Goal: Task Accomplishment & Management: Manage account settings

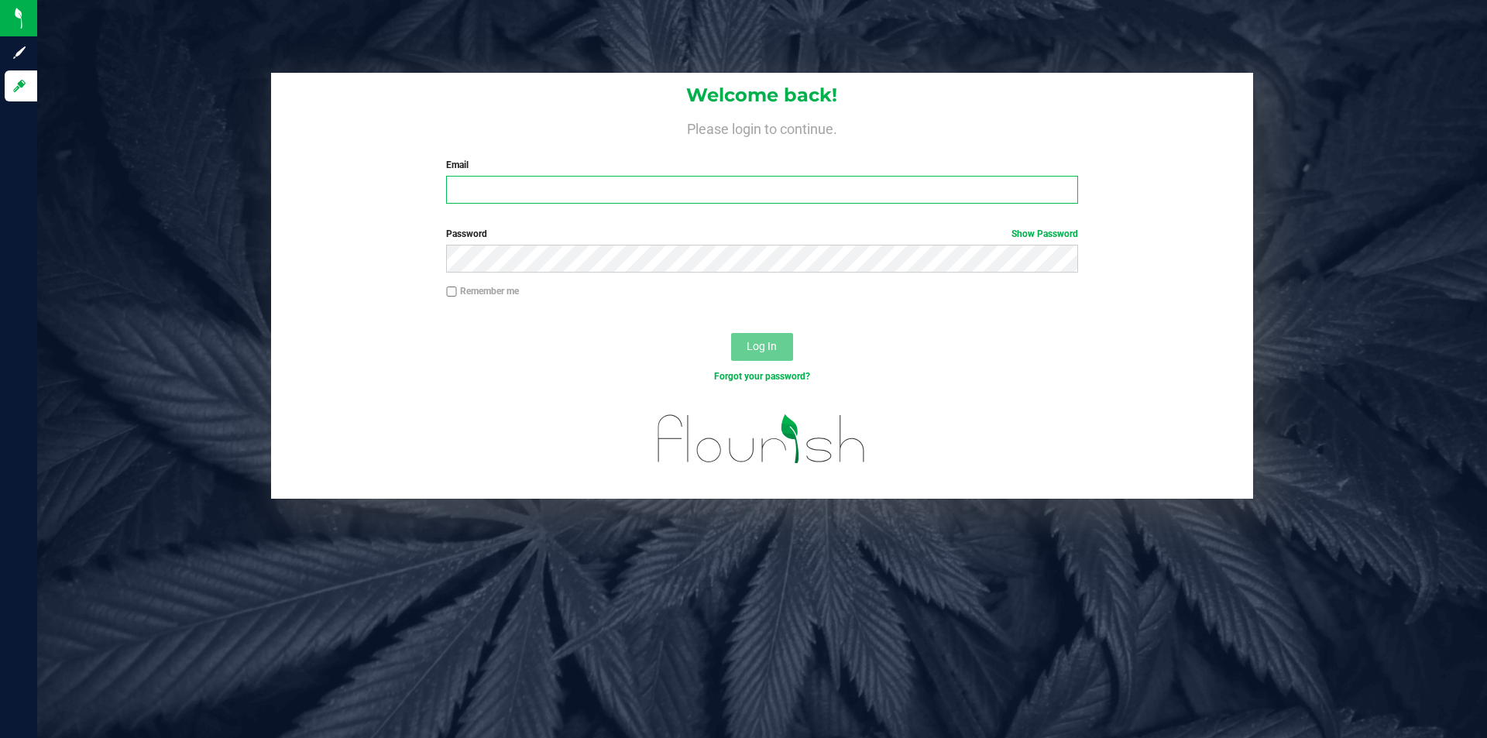
drag, startPoint x: 468, startPoint y: 204, endPoint x: 481, endPoint y: 191, distance: 18.1
click at [470, 204] on input "Email" at bounding box center [761, 190] width 631 height 28
drag, startPoint x: 481, startPoint y: 191, endPoint x: 486, endPoint y: 198, distance: 8.4
click at [481, 191] on input "Email" at bounding box center [761, 190] width 631 height 28
type input "jenna.brandenburg@yahoo.com"
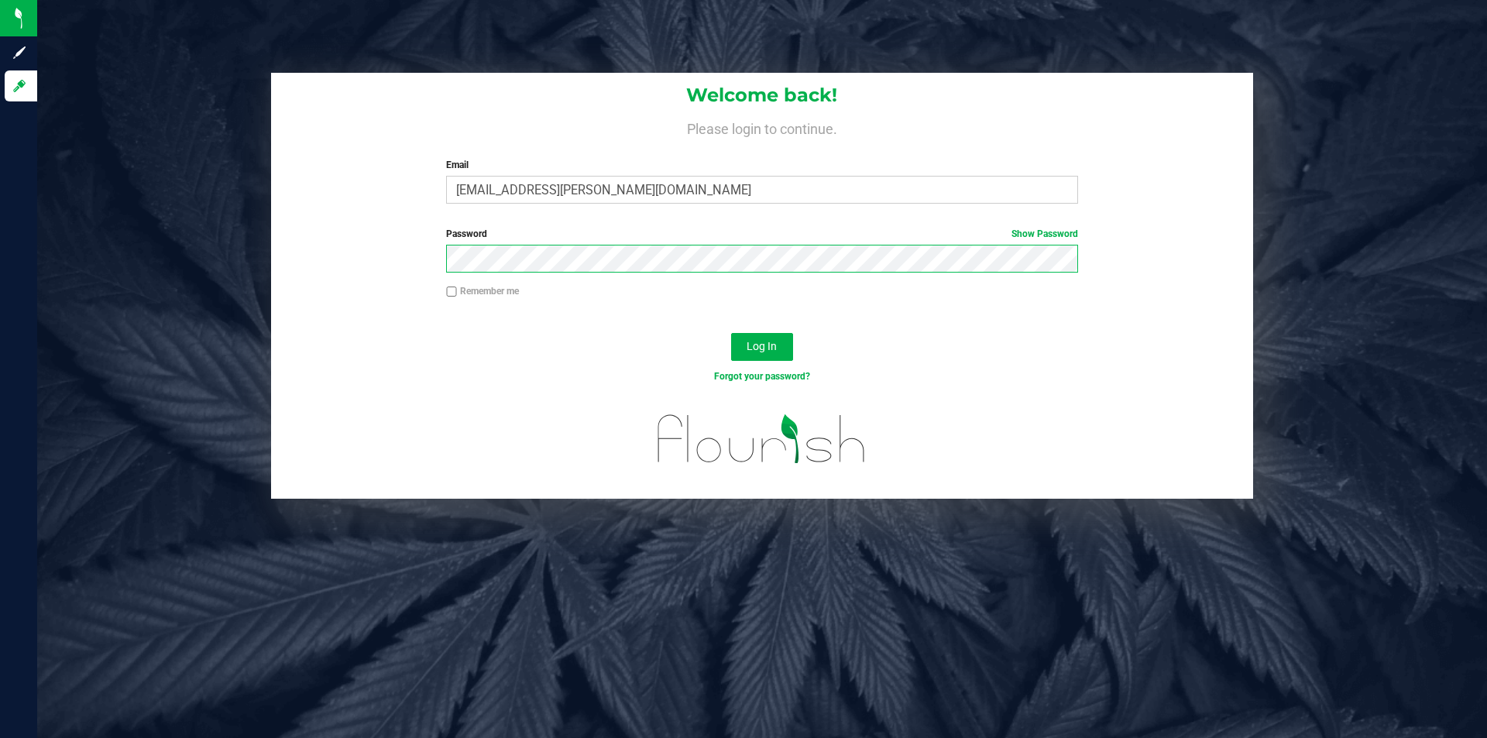
click at [731, 333] on button "Log In" at bounding box center [762, 347] width 62 height 28
